Goal: Information Seeking & Learning: Learn about a topic

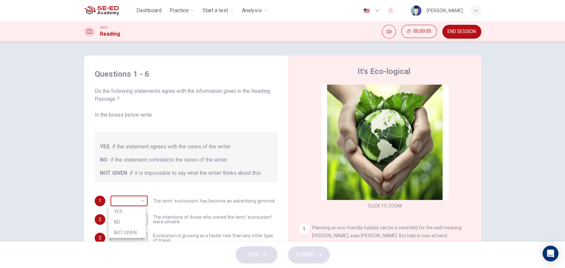
click at [132, 195] on body "This site uses cookies, as explained in our Privacy Policy . If you agree to th…" at bounding box center [282, 134] width 565 height 268
click at [132, 194] on div at bounding box center [282, 134] width 565 height 268
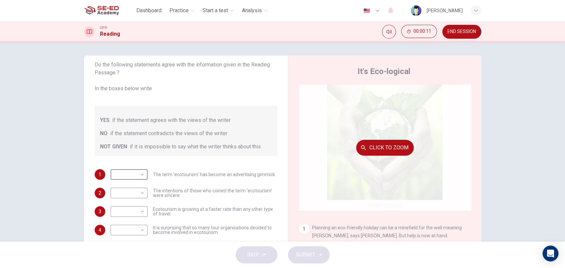
scroll to position [147, 0]
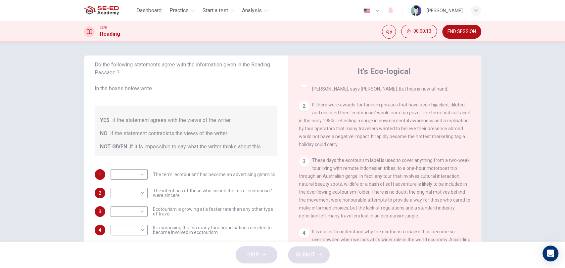
drag, startPoint x: 317, startPoint y: 104, endPoint x: 392, endPoint y: 106, distance: 74.8
click at [392, 106] on span "If there were awards for tourism phrases that have been hijacked, diluted and m…" at bounding box center [384, 124] width 171 height 45
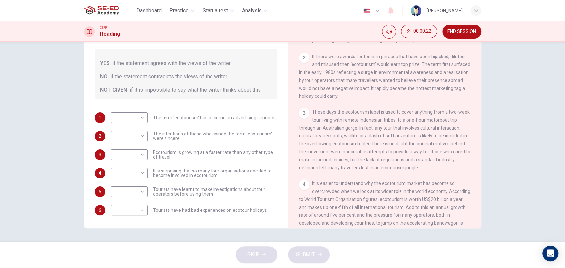
scroll to position [0, 0]
